Goal: Task Accomplishment & Management: Manage account settings

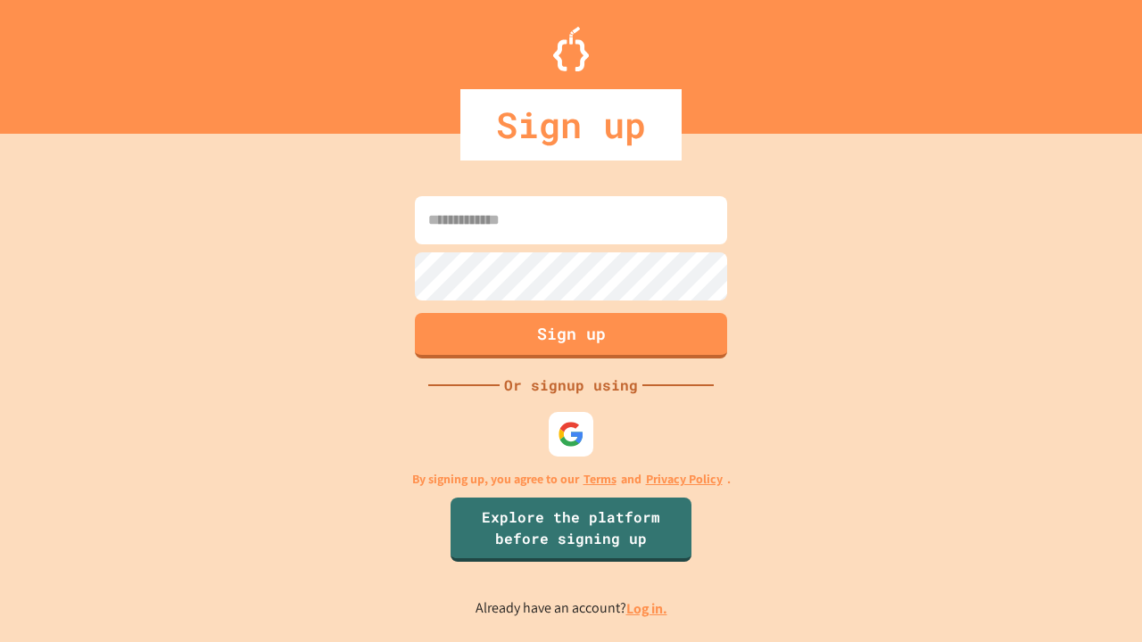
click at [648, 609] on link "Log in." at bounding box center [646, 609] width 41 height 19
